Goal: Navigation & Orientation: Find specific page/section

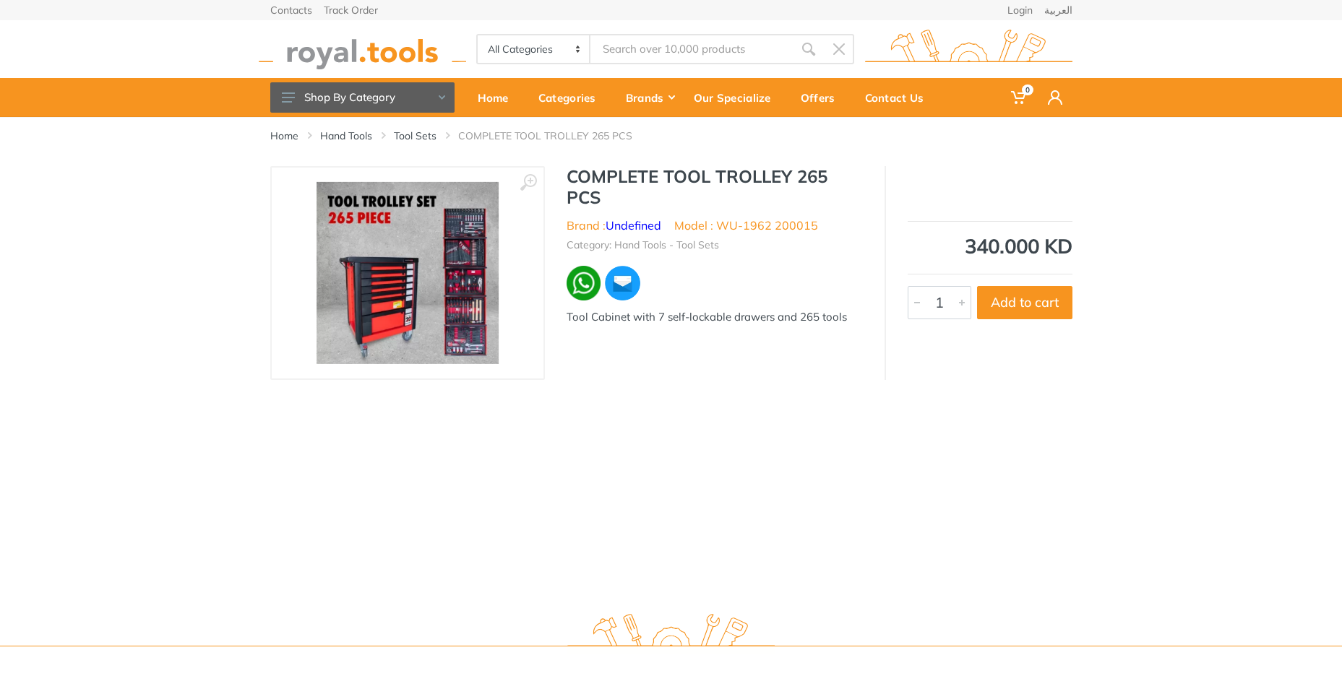
click at [382, 317] on img at bounding box center [408, 273] width 182 height 182
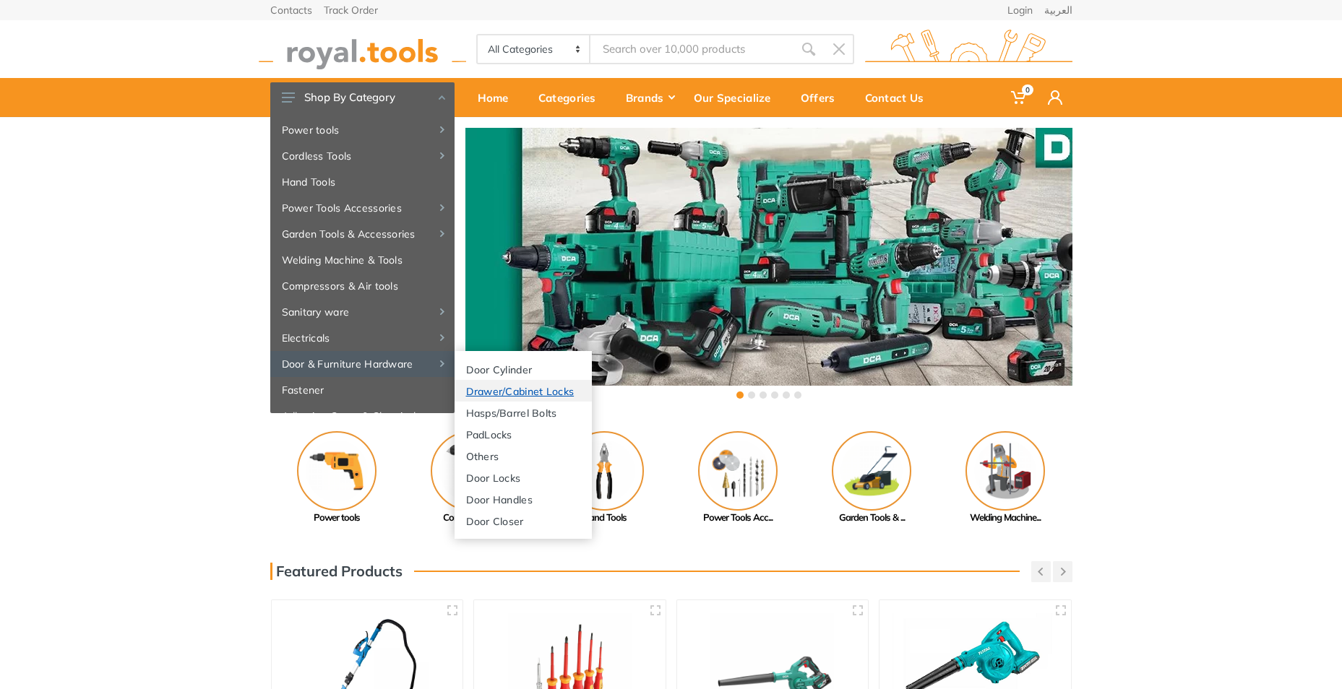
click at [497, 392] on link "Drawer/Cabinet Locks" at bounding box center [523, 391] width 137 height 22
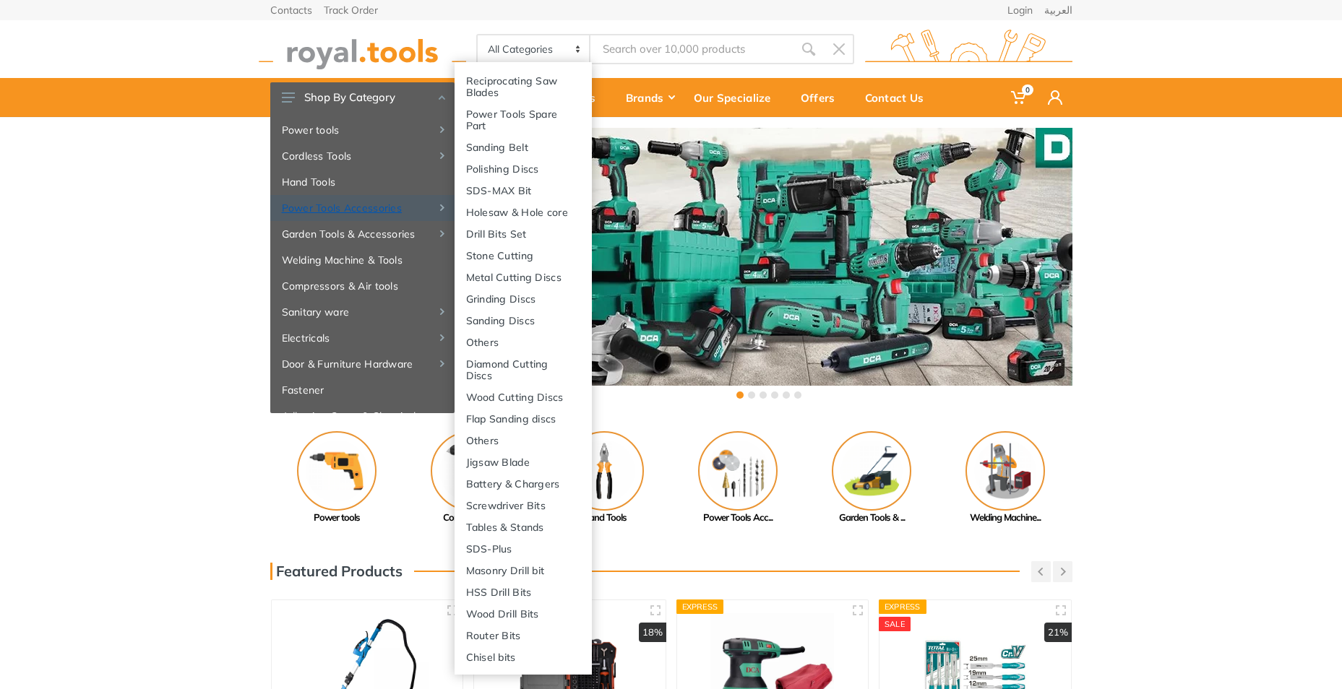
click at [330, 209] on link "Power Tools Accessories" at bounding box center [362, 208] width 184 height 26
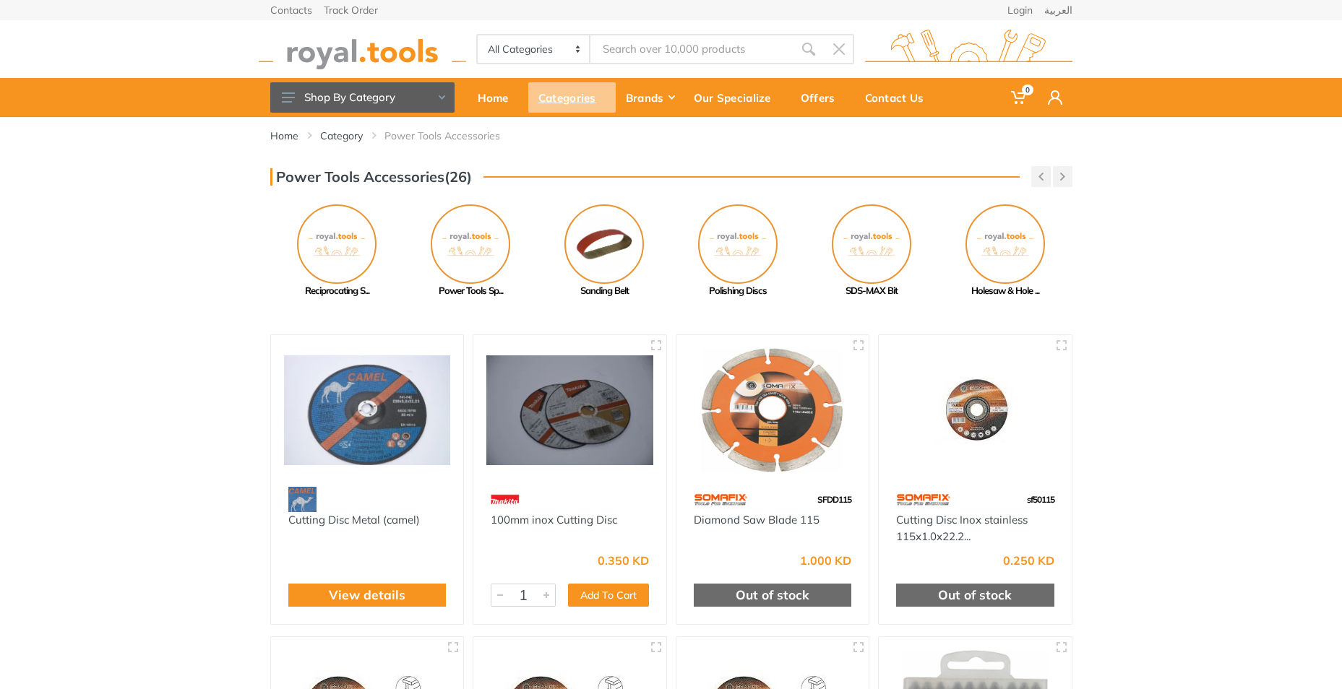
click at [565, 99] on div "Categories" at bounding box center [571, 97] width 87 height 30
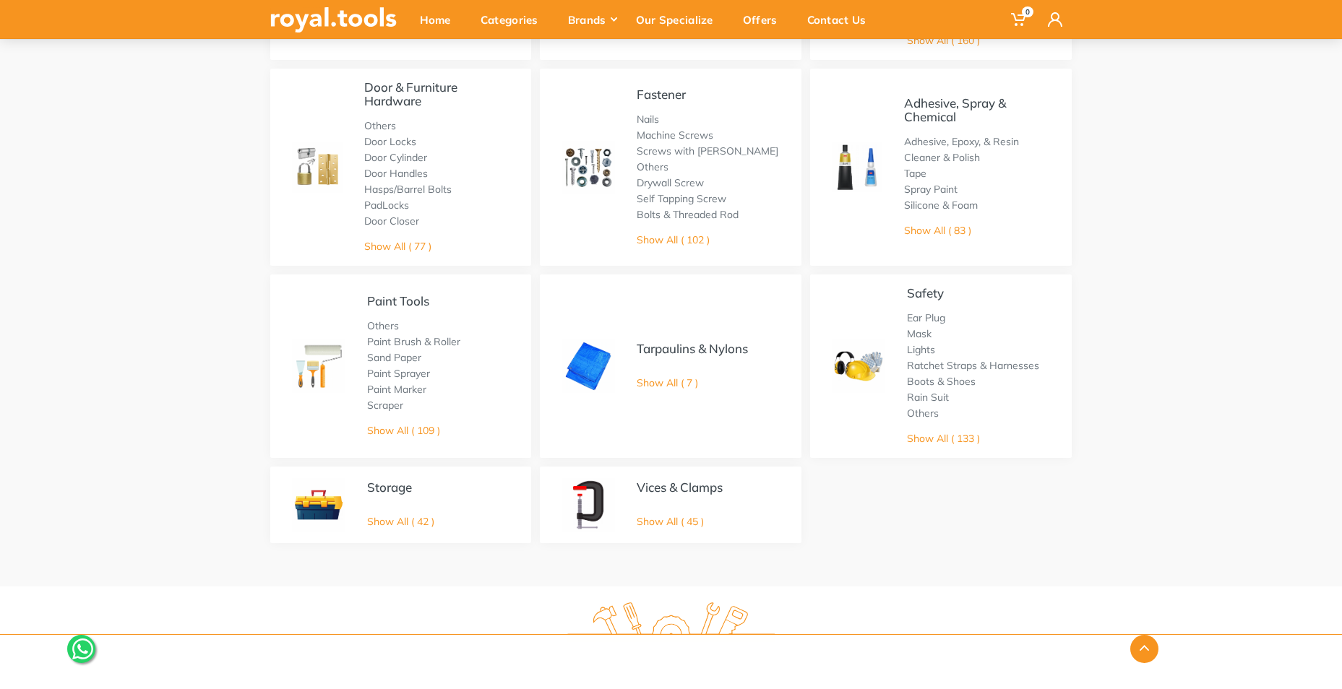
scroll to position [723, 0]
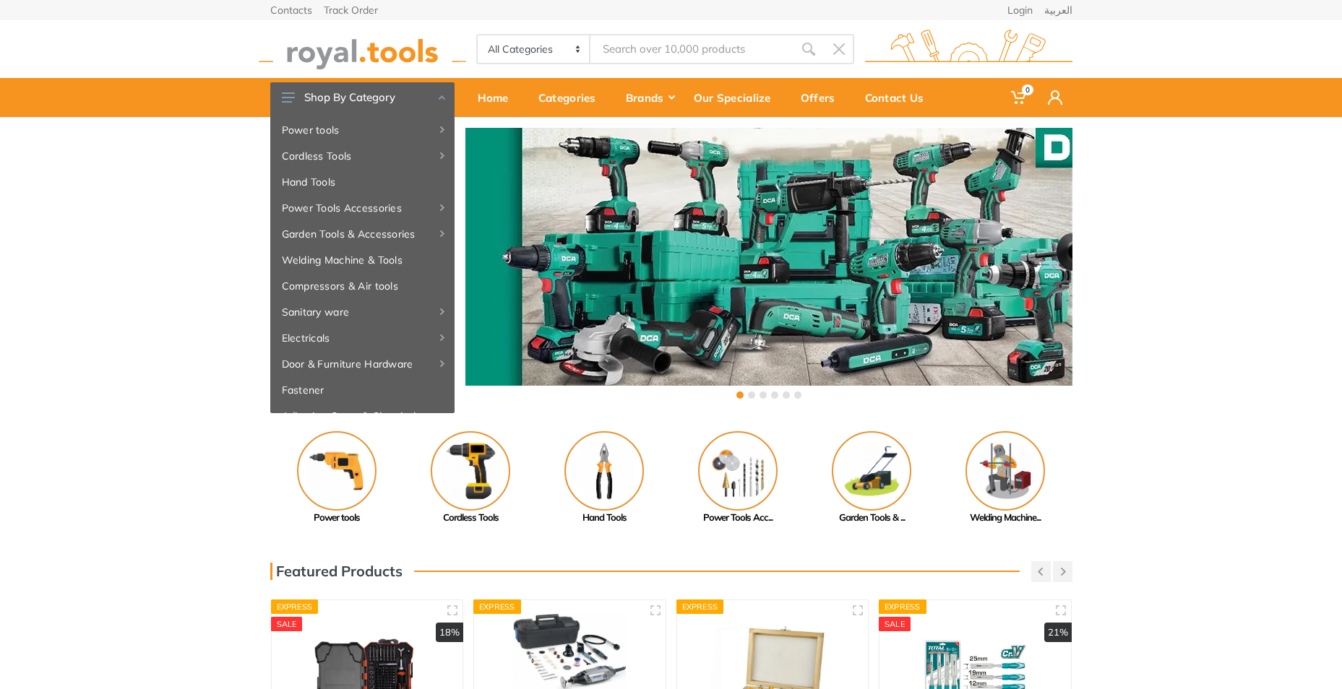
click at [724, 293] on div at bounding box center [768, 270] width 607 height 285
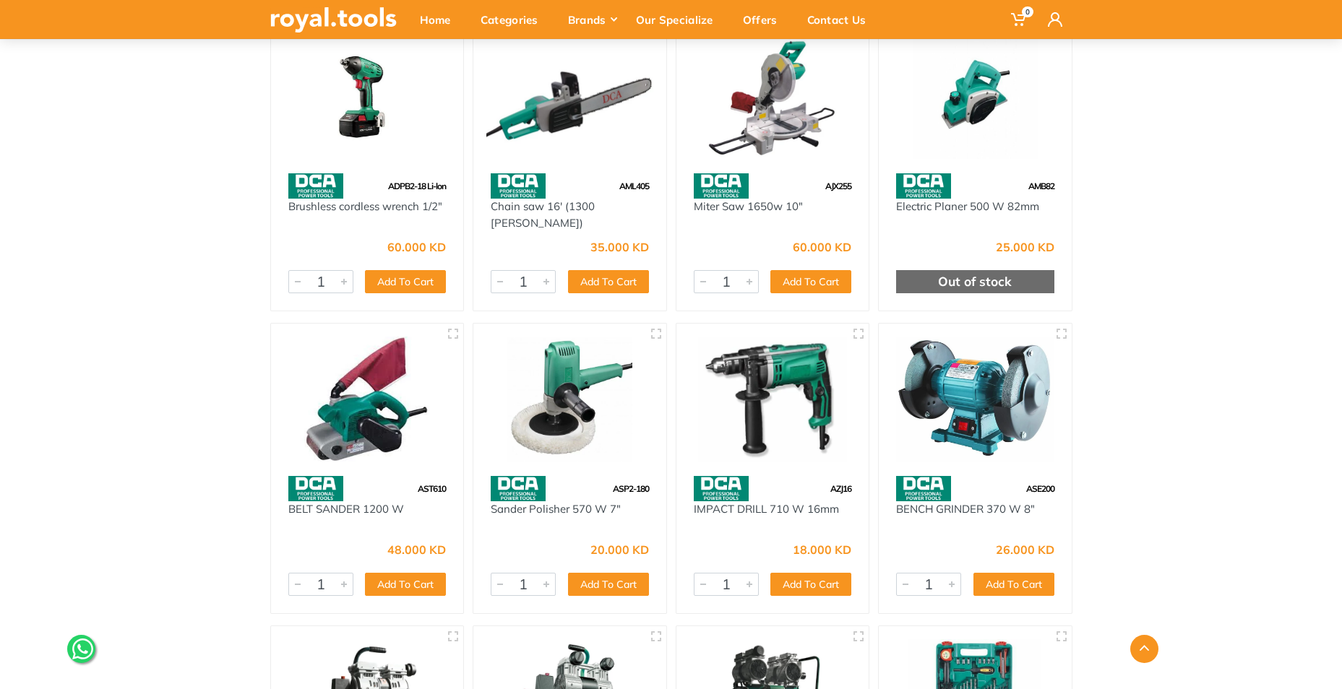
scroll to position [7806, 0]
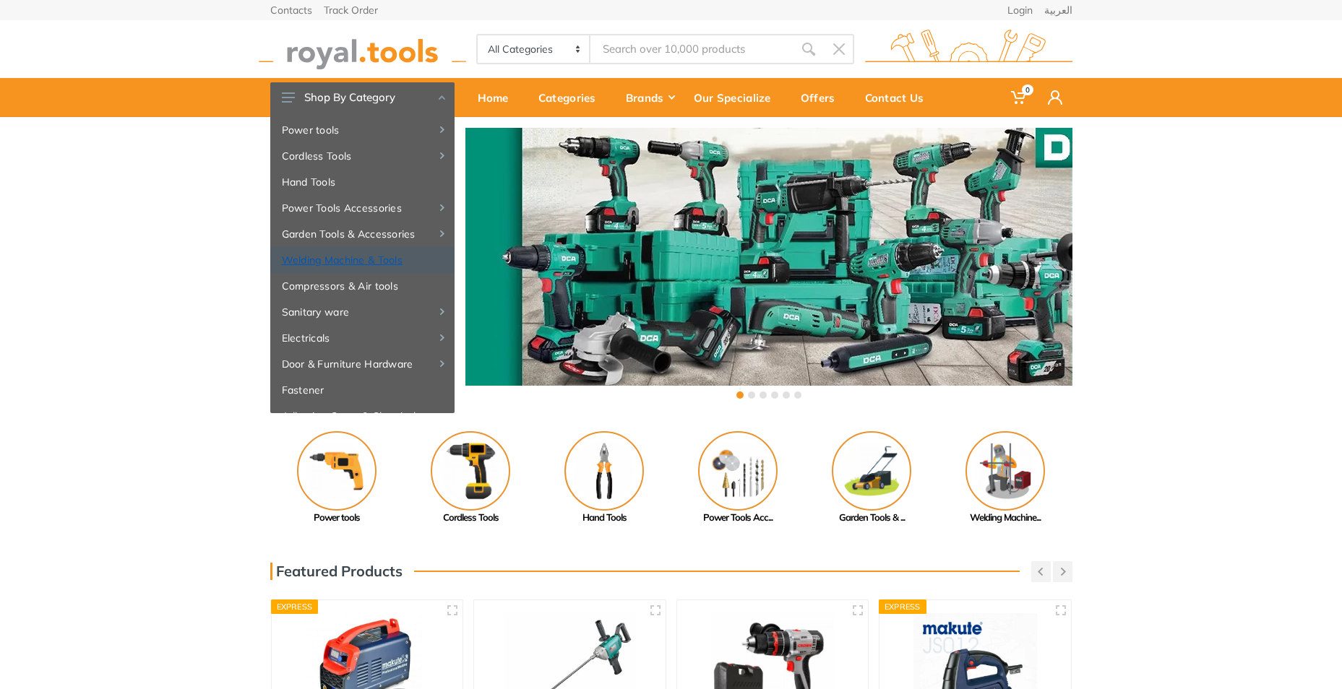
click at [293, 259] on link "Welding Machine & Tools" at bounding box center [362, 260] width 184 height 26
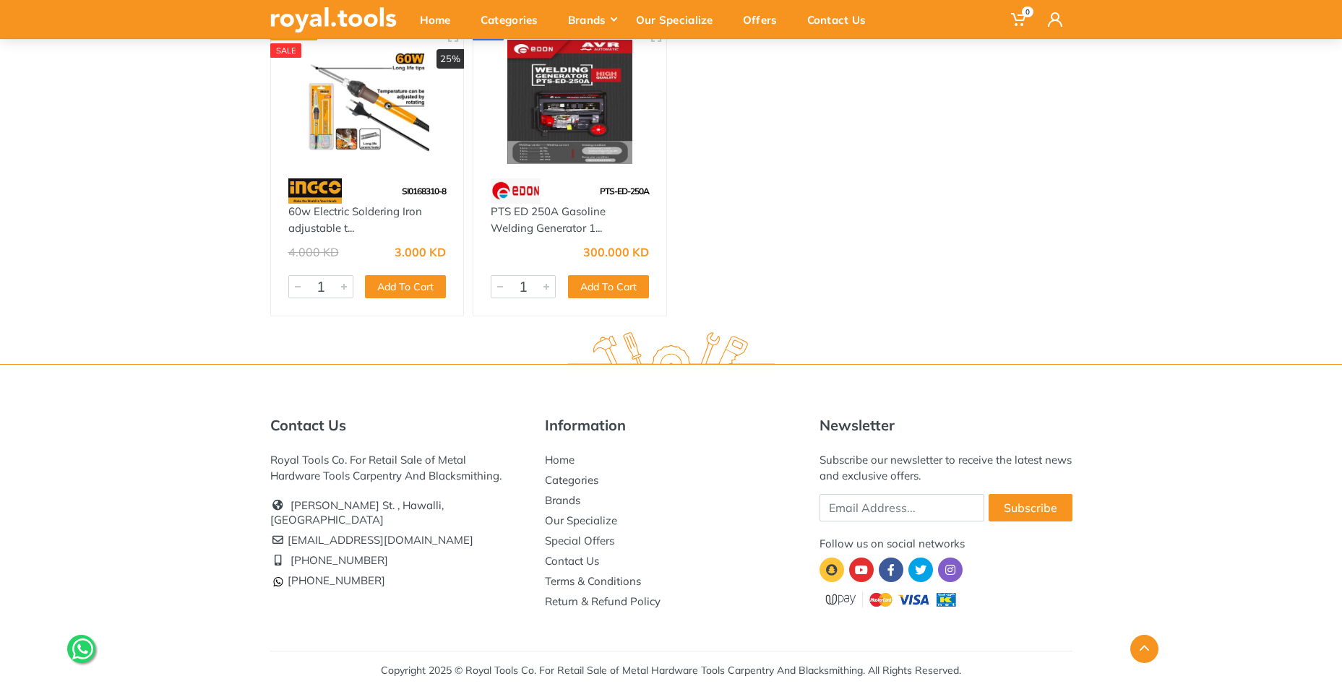
scroll to position [8390, 0]
